Goal: Find contact information: Find contact information

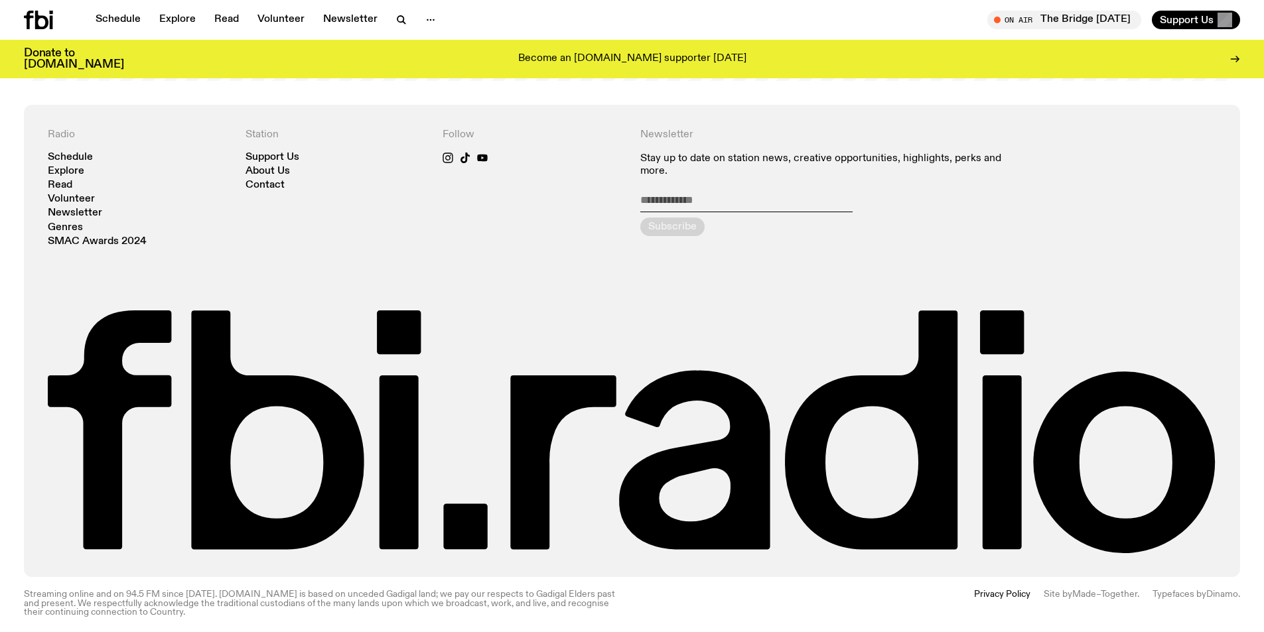
scroll to position [3198, 0]
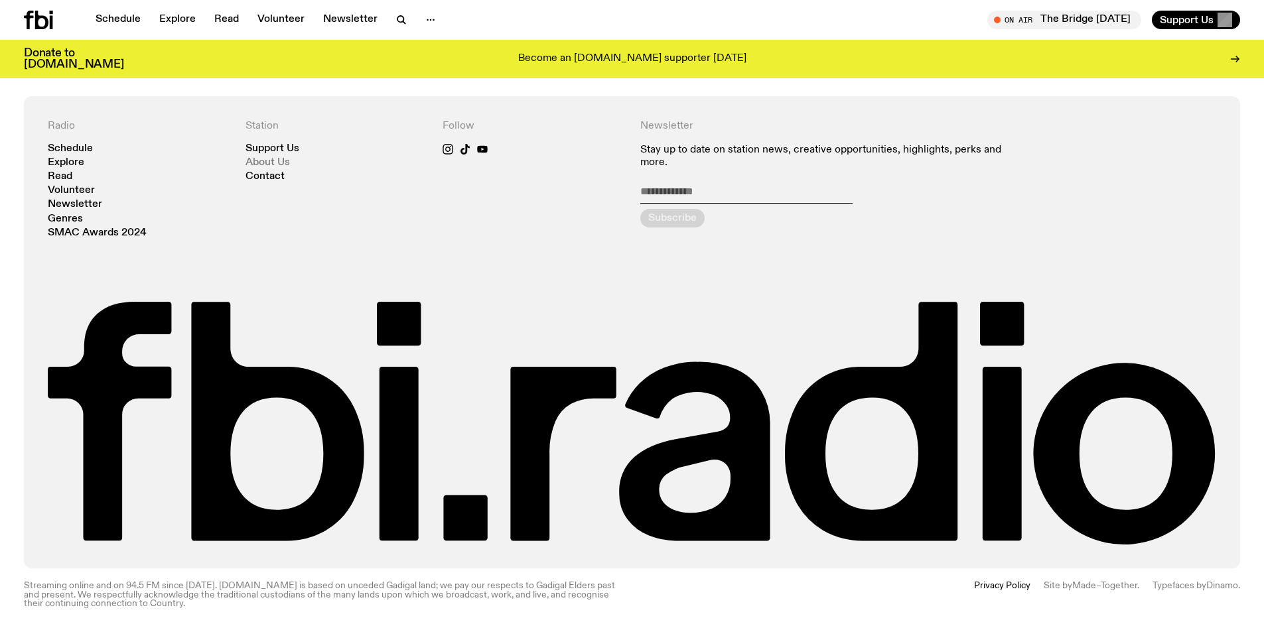
click at [280, 160] on link "About Us" at bounding box center [268, 163] width 44 height 10
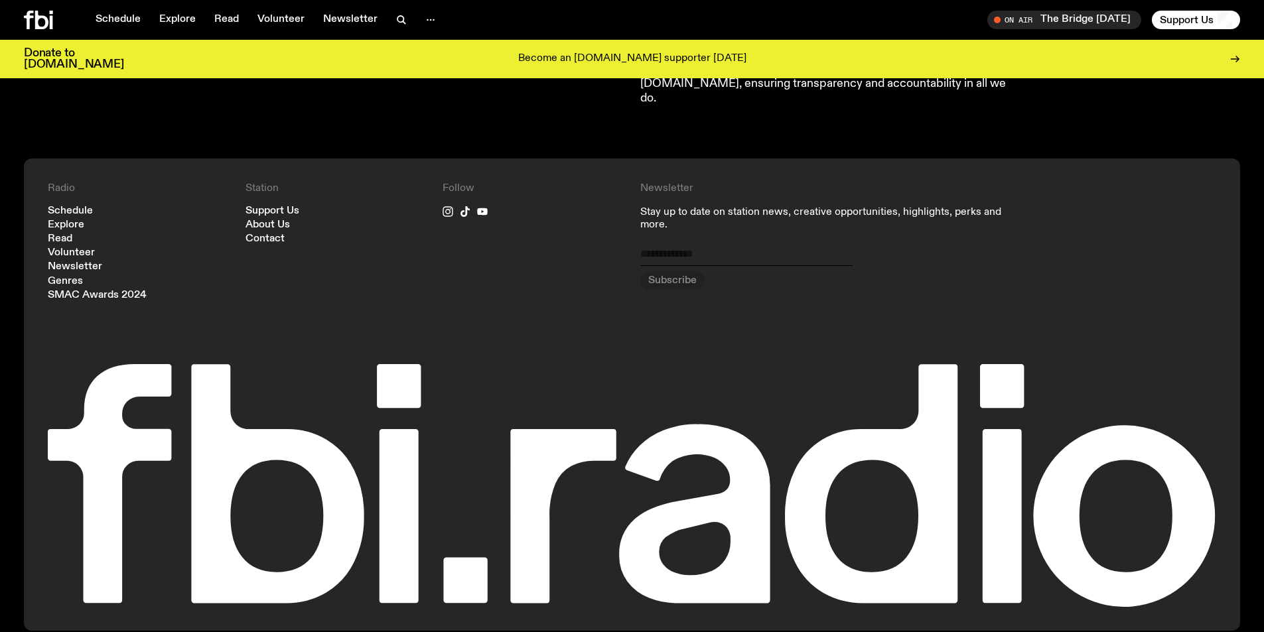
scroll to position [1480, 0]
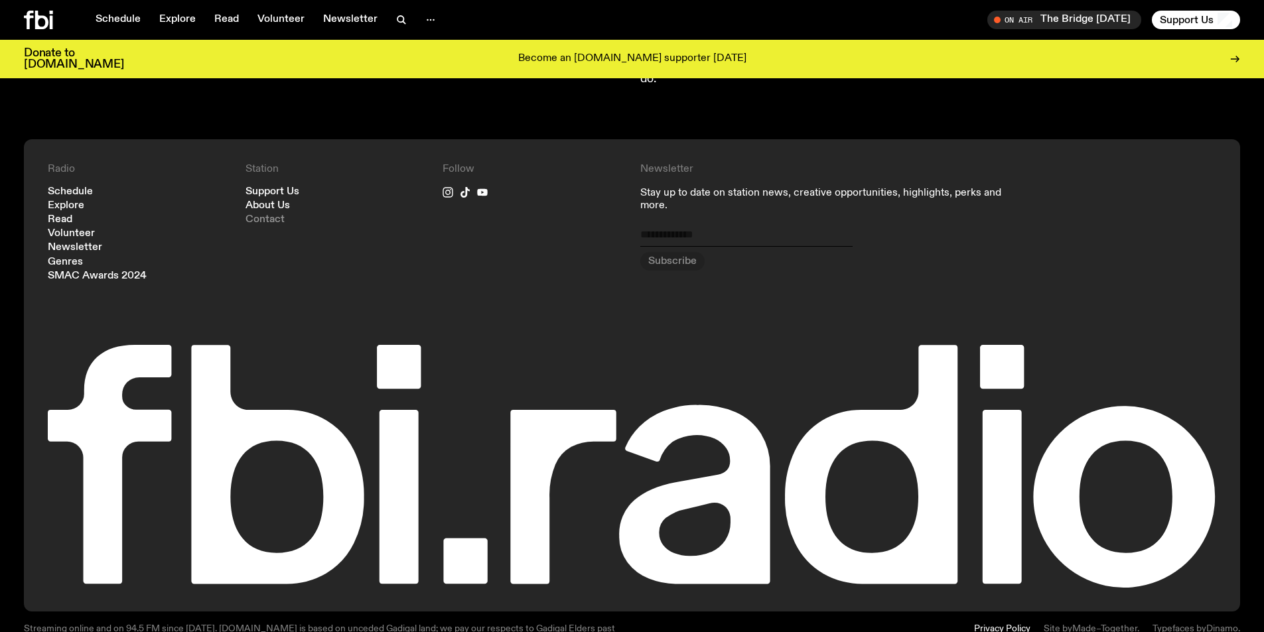
click at [260, 215] on link "Contact" at bounding box center [265, 220] width 39 height 10
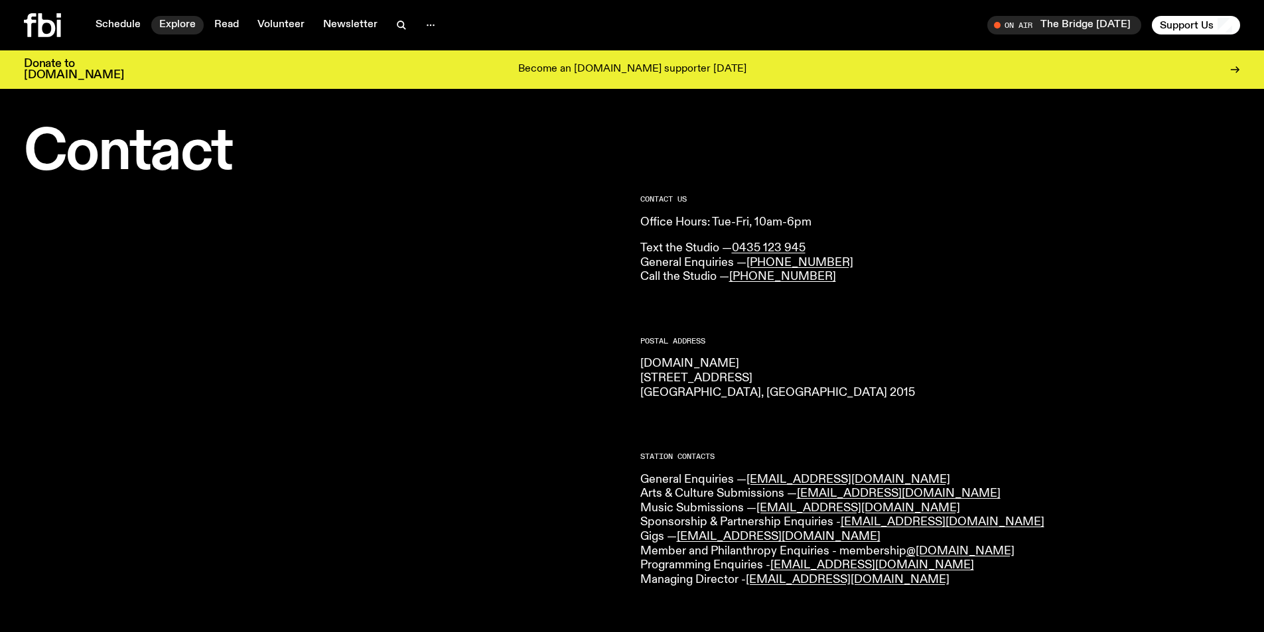
click at [169, 21] on link "Explore" at bounding box center [177, 25] width 52 height 19
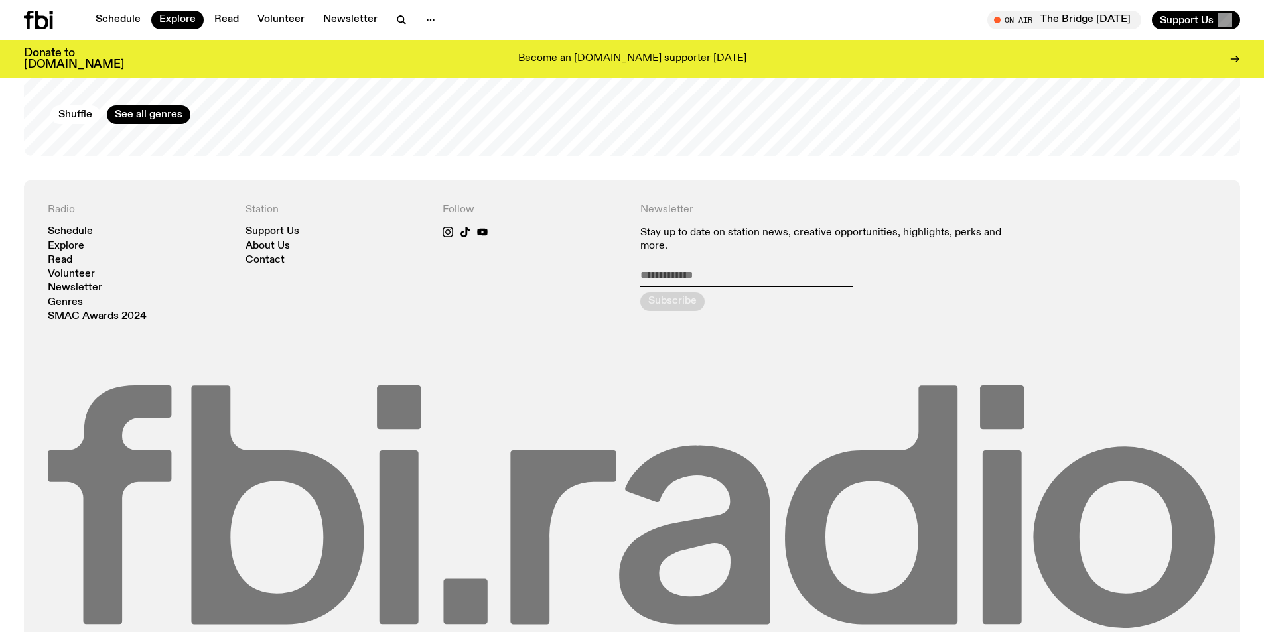
scroll to position [2352, 0]
